Goal: Transaction & Acquisition: Purchase product/service

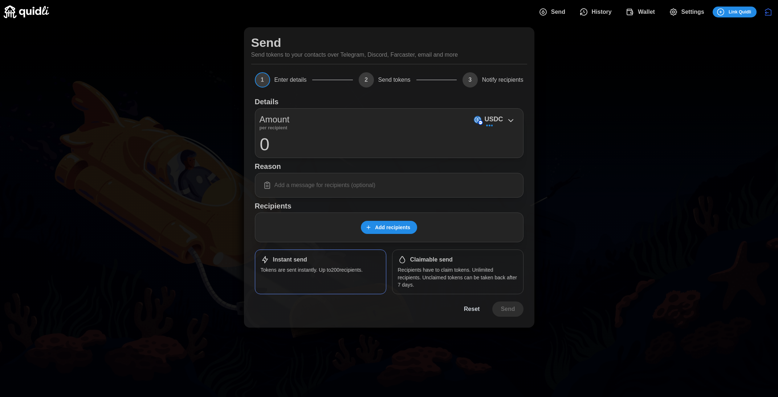
click at [632, 12] on icon "dots" at bounding box center [631, 12] width 2 height 1
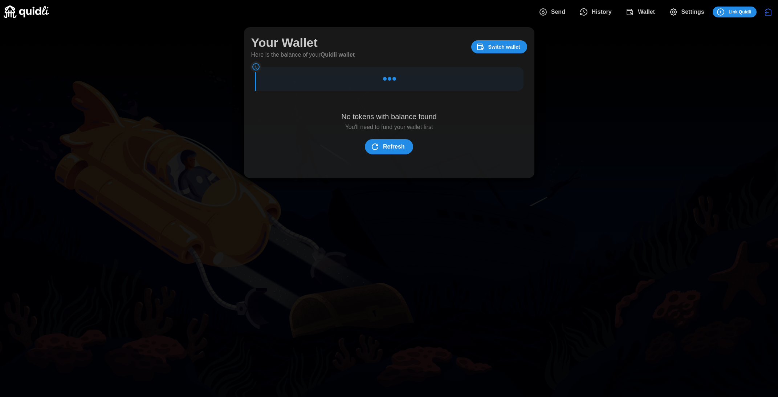
click at [399, 147] on span "Refresh" at bounding box center [394, 146] width 22 height 15
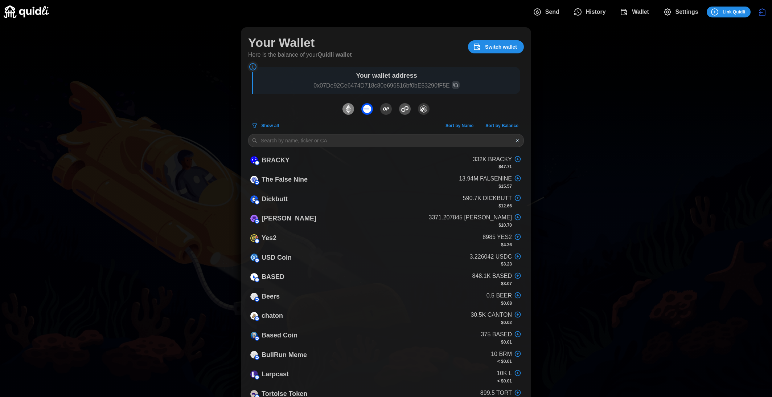
click at [554, 11] on span "Send" at bounding box center [552, 12] width 14 height 15
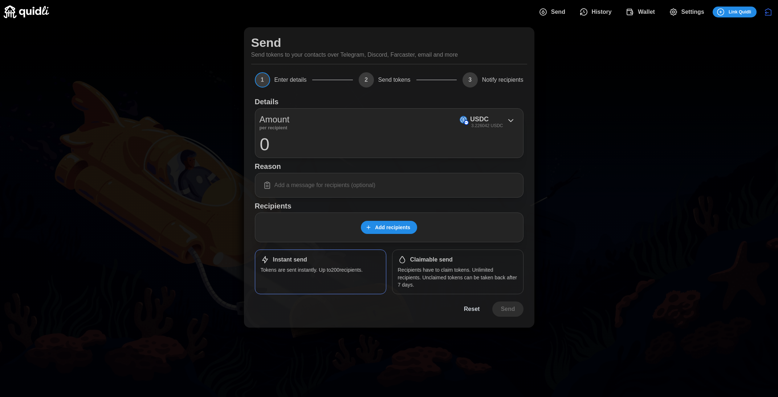
click at [487, 126] on p "3.226042 USDC" at bounding box center [487, 126] width 32 height 6
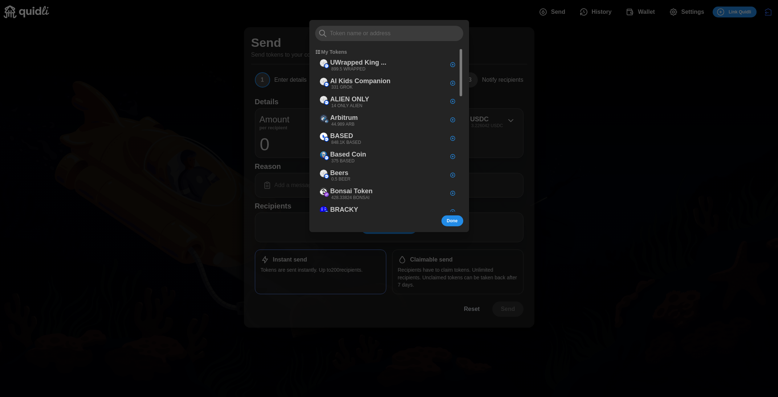
type input "a"
click at [384, 34] on input "a" at bounding box center [389, 33] width 148 height 15
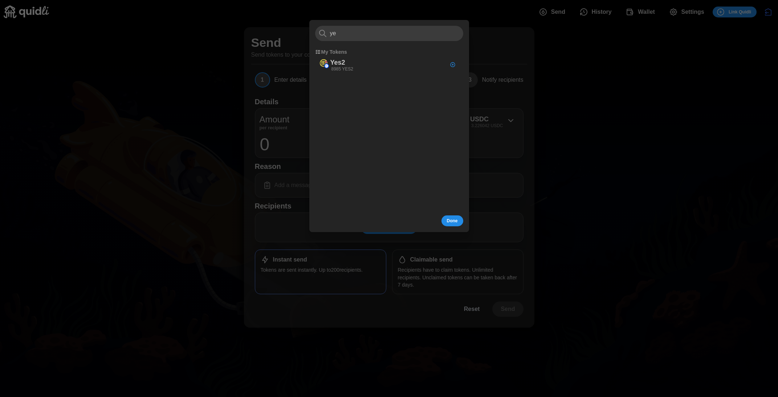
type input "y"
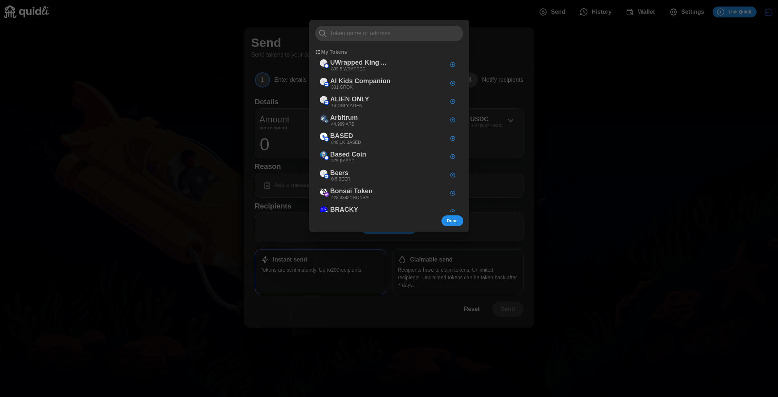
type input "a"
type input "yes2"
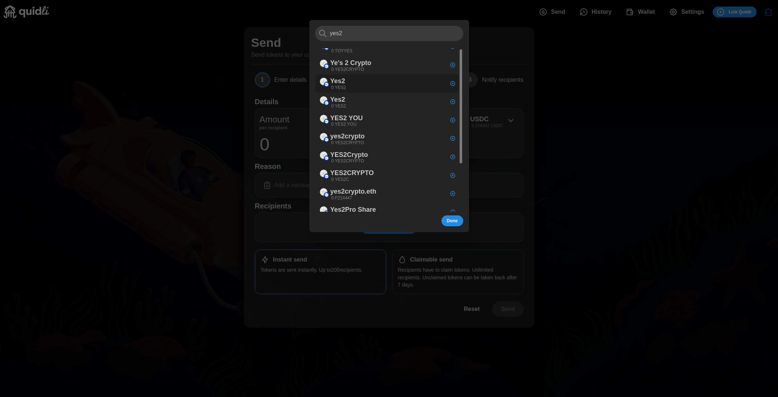
scroll to position [69, 0]
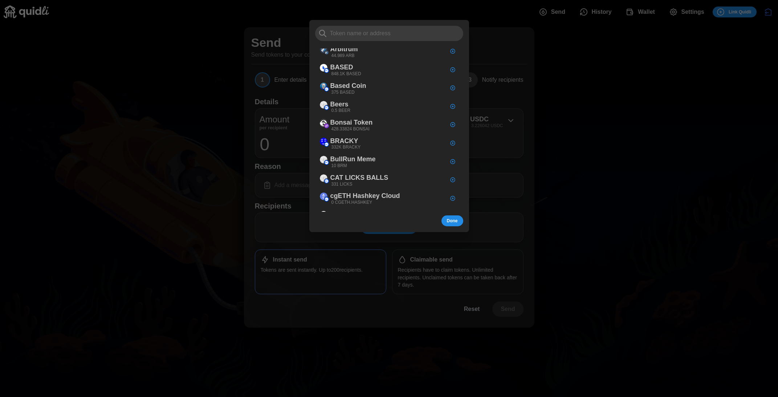
click at [103, 44] on div at bounding box center [389, 198] width 778 height 397
